Goal: Information Seeking & Learning: Understand process/instructions

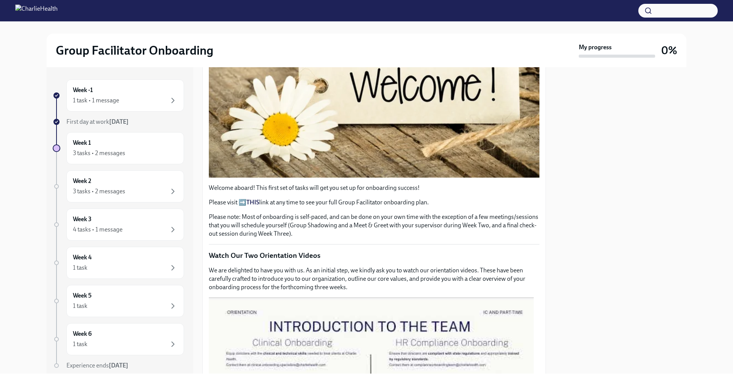
scroll to position [220, 0]
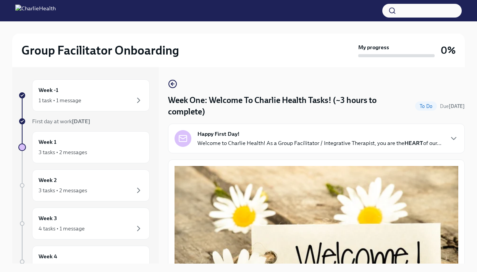
click at [277, 136] on div "Happy First Day! Welcome to Charlie Health! As a Group Facilitator / Integrativ…" at bounding box center [320, 138] width 244 height 17
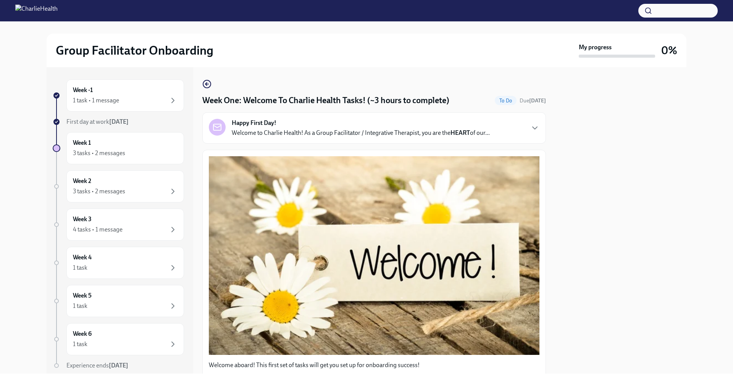
click at [397, 135] on p "Welcome to Charlie Health! As a Group Facilitator / Integrative Therapist, you …" at bounding box center [361, 133] width 258 height 8
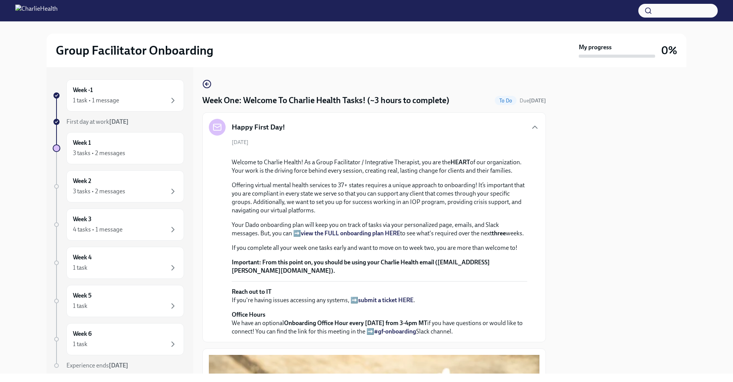
scroll to position [165, 0]
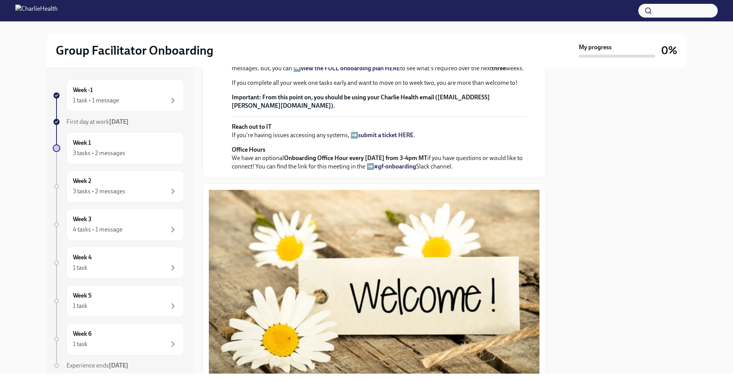
click at [373, 72] on strong "view the FULL onboarding plan HERE" at bounding box center [350, 68] width 99 height 7
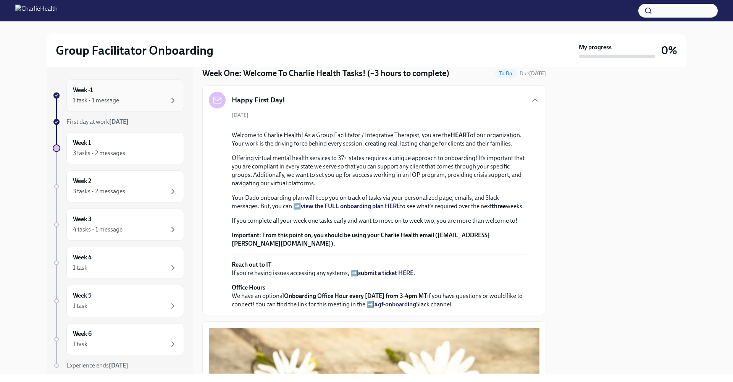
click at [125, 97] on div "1 task • 1 message" at bounding box center [125, 100] width 105 height 9
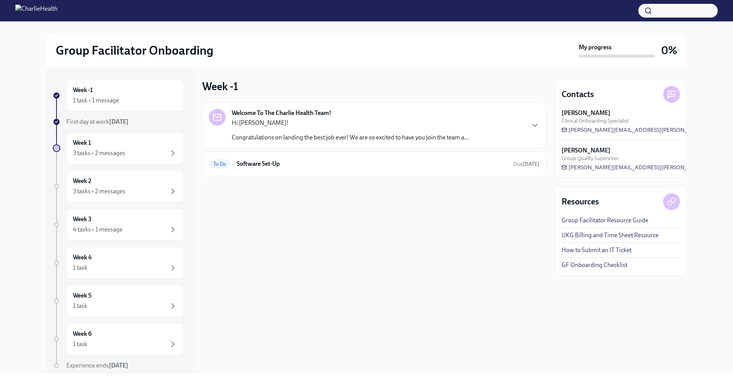
click at [265, 134] on p "Congratulations on landing the best job ever! We are so excited to have you joi…" at bounding box center [350, 137] width 237 height 8
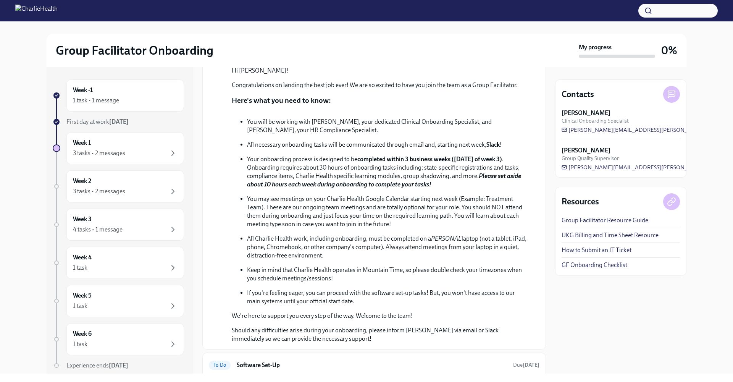
scroll to position [193, 0]
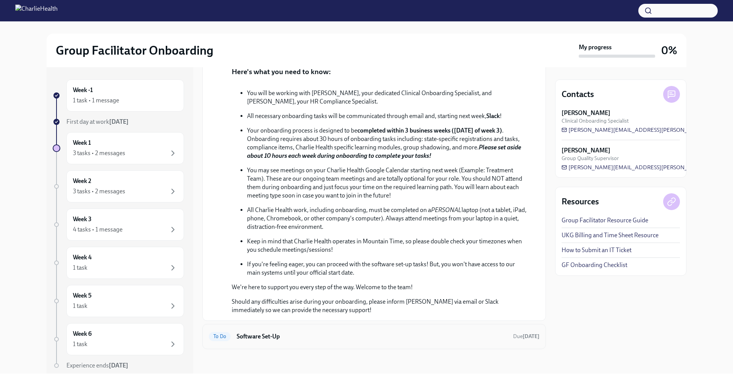
click at [376, 334] on h6 "Software Set-Up" at bounding box center [372, 336] width 270 height 8
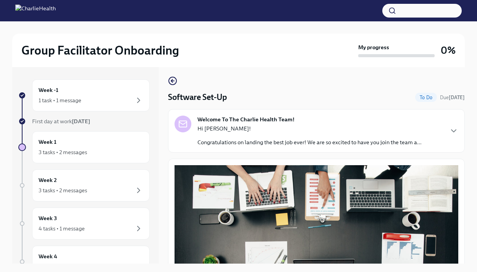
scroll to position [232, 0]
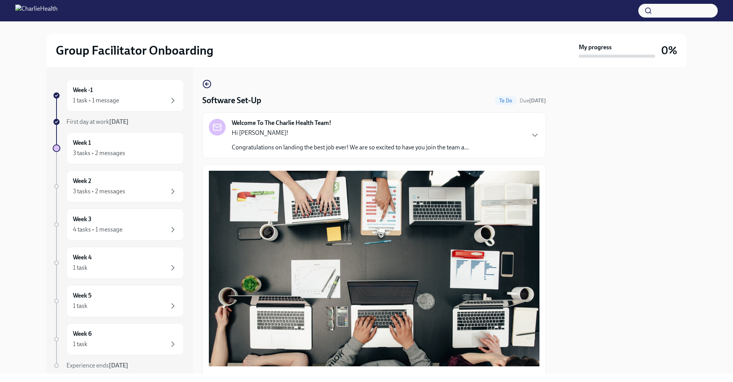
click at [518, 138] on div "Welcome To The Charlie Health Team! Hi [PERSON_NAME]! Congratulations on landin…" at bounding box center [374, 135] width 331 height 33
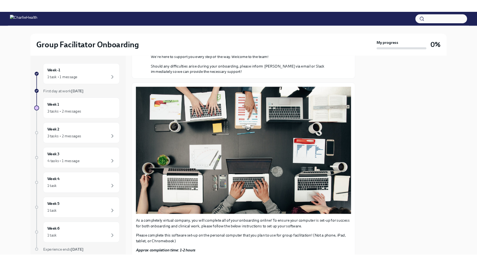
scroll to position [549, 0]
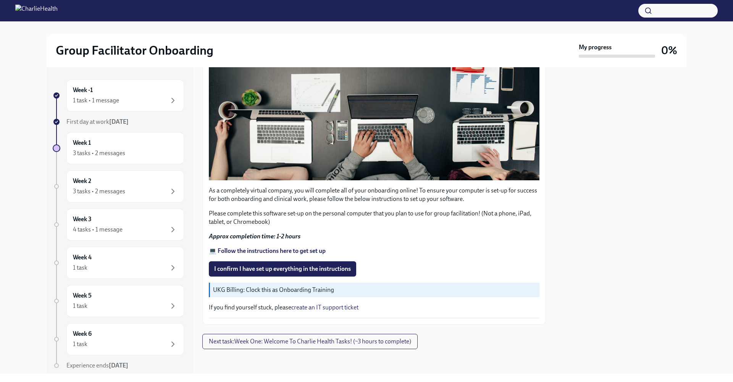
click at [316, 250] on strong "💻 Follow the instructions here to get set up" at bounding box center [267, 250] width 117 height 7
click at [481, 0] on div at bounding box center [366, 10] width 733 height 21
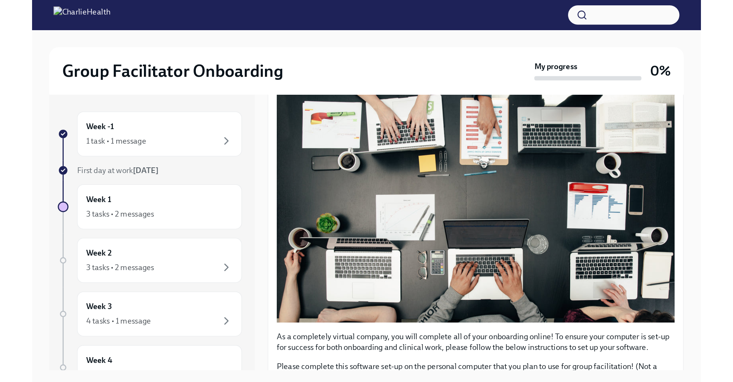
scroll to position [183, 0]
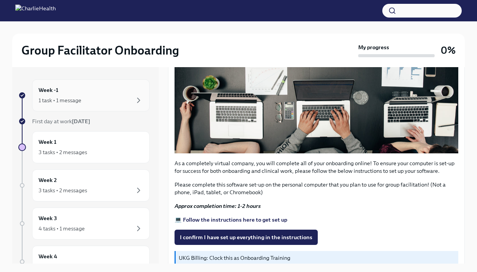
click at [77, 105] on div "Week -1 1 task • 1 message" at bounding box center [91, 95] width 118 height 32
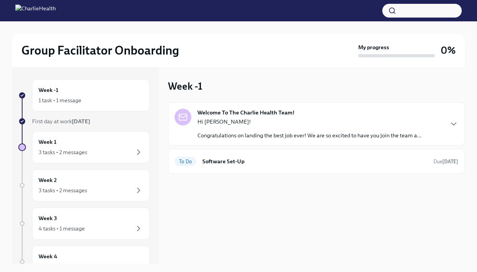
click at [363, 123] on p "Hi [PERSON_NAME]!" at bounding box center [310, 122] width 224 height 8
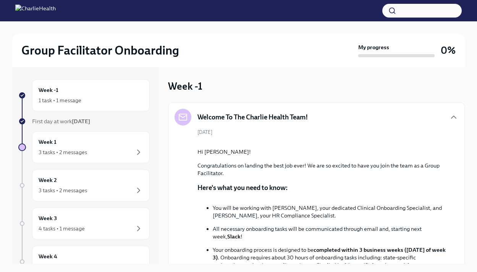
click at [418, 15] on button "button" at bounding box center [421, 11] width 79 height 14
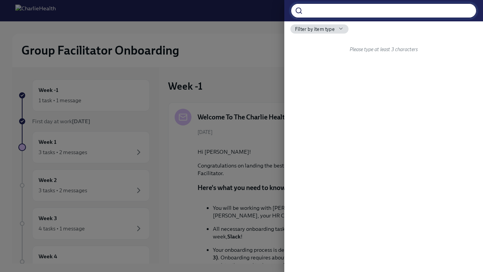
click at [417, 15] on input "search" at bounding box center [391, 10] width 171 height 15
click at [219, 121] on div at bounding box center [241, 136] width 483 height 272
